Goal: Navigation & Orientation: Understand site structure

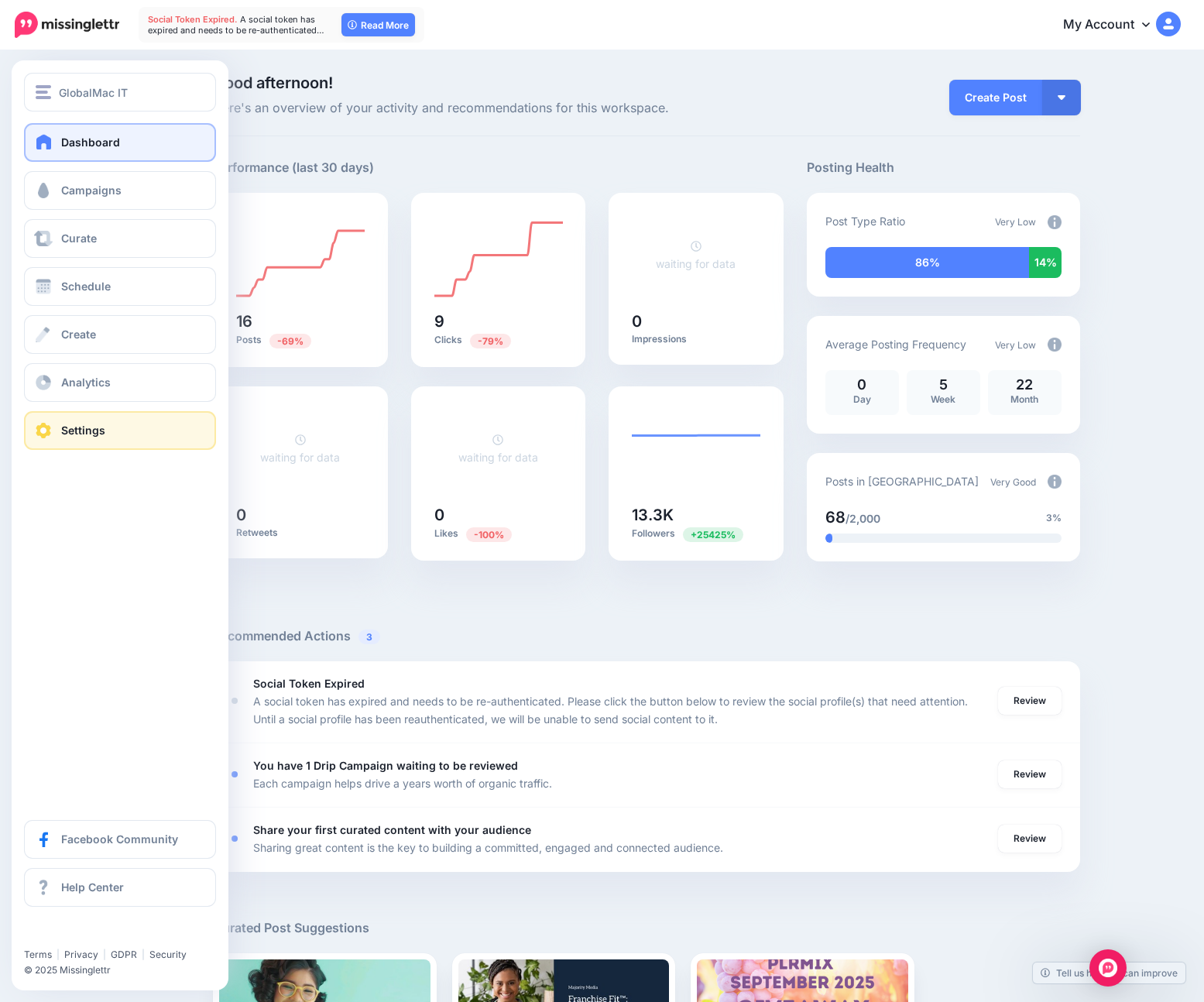
click at [129, 438] on link "Settings" at bounding box center [120, 430] width 192 height 39
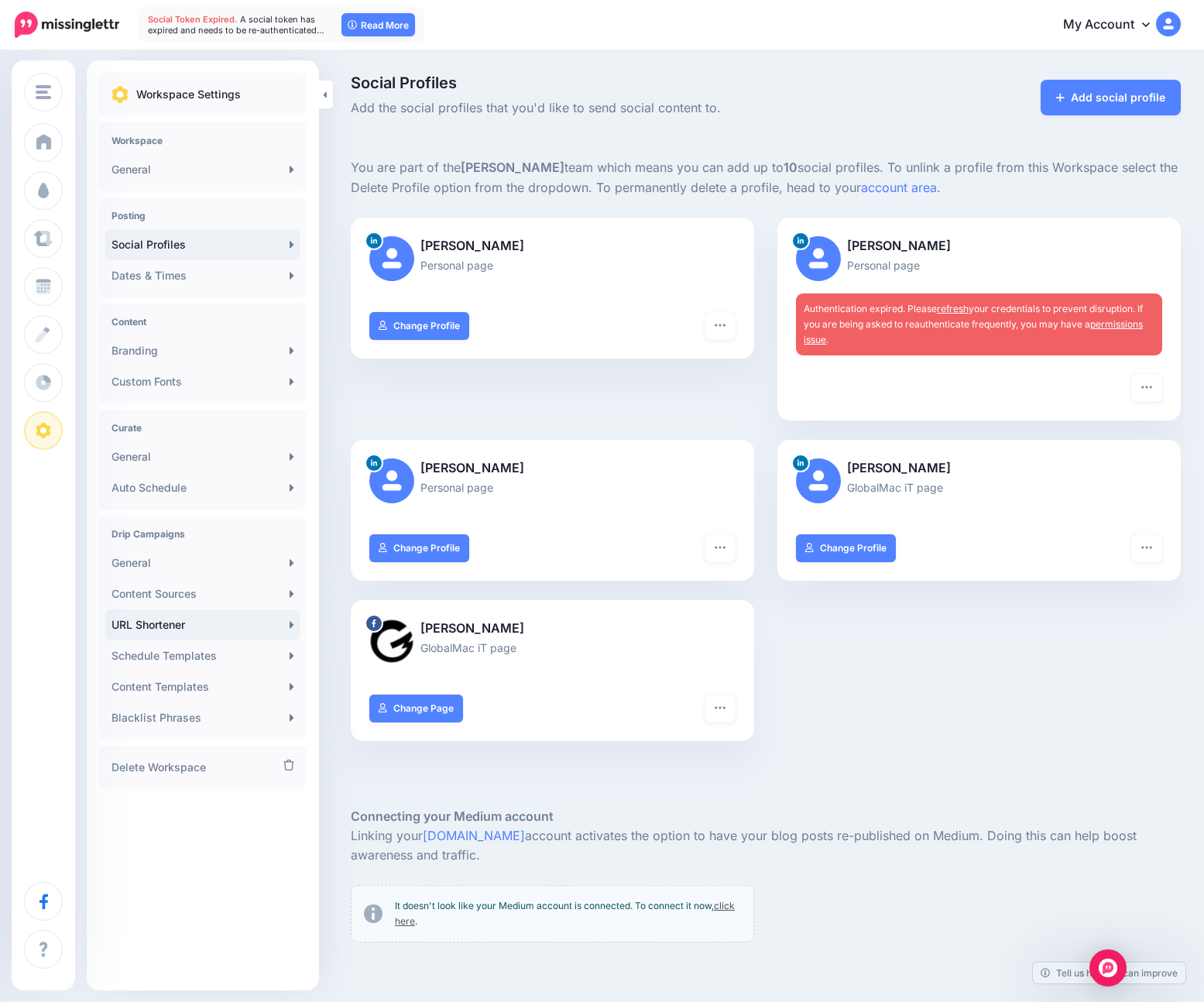
click at [198, 617] on link "URL Shortener" at bounding box center [203, 624] width 195 height 31
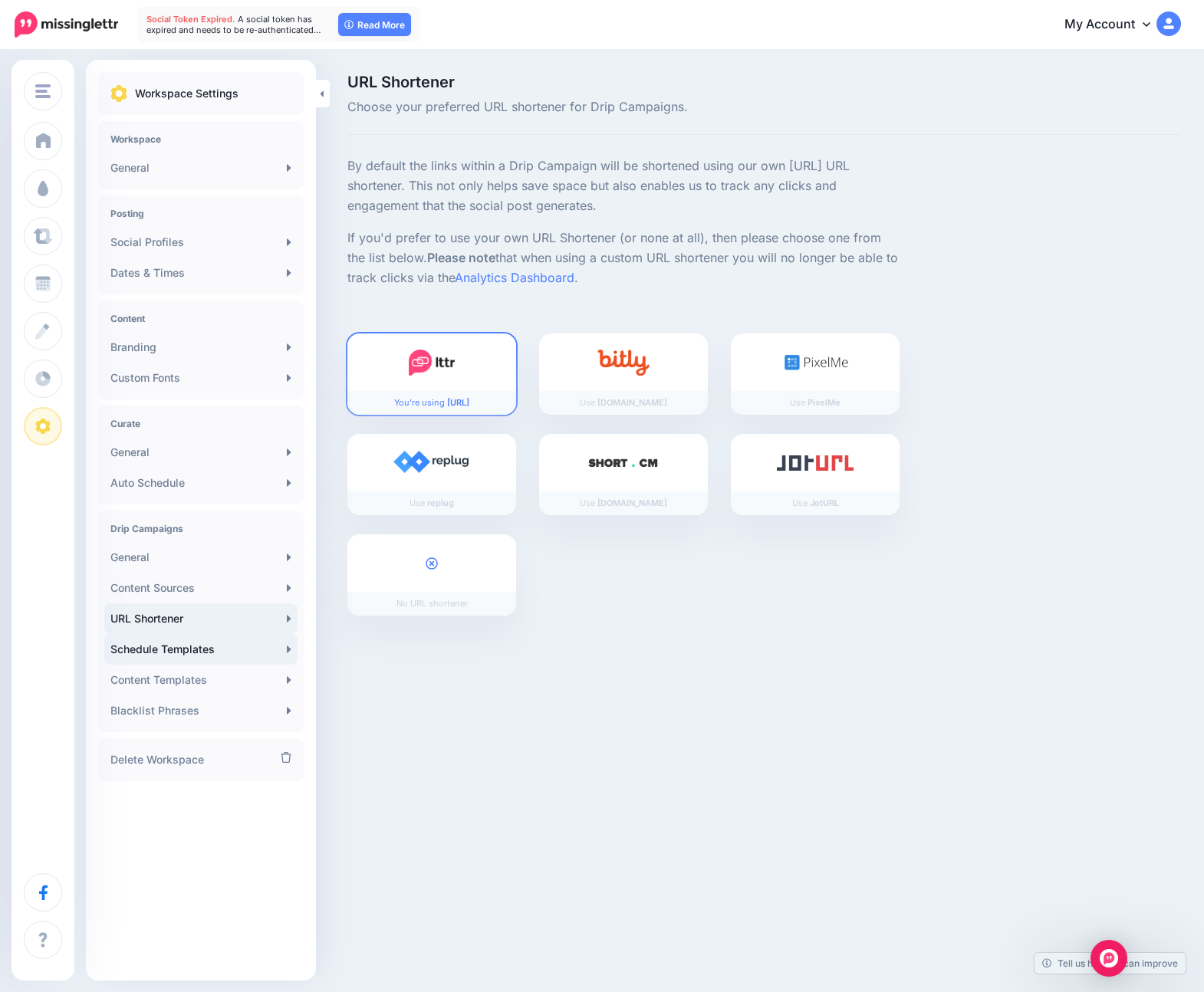
click at [195, 656] on link "Schedule Templates" at bounding box center [201, 649] width 193 height 30
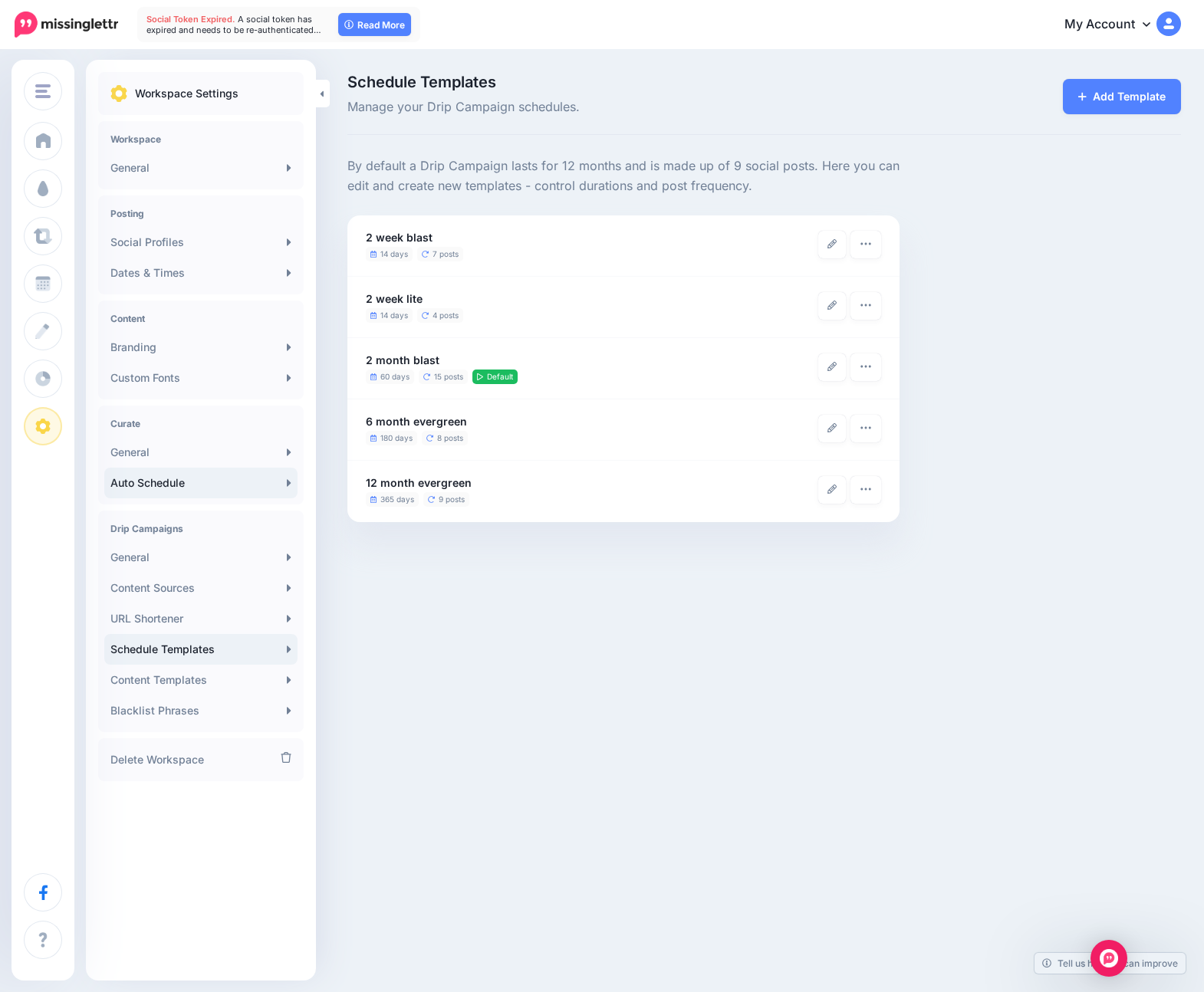
click at [195, 483] on link "Auto Schedule" at bounding box center [201, 483] width 193 height 30
